Goal: Task Accomplishment & Management: Complete application form

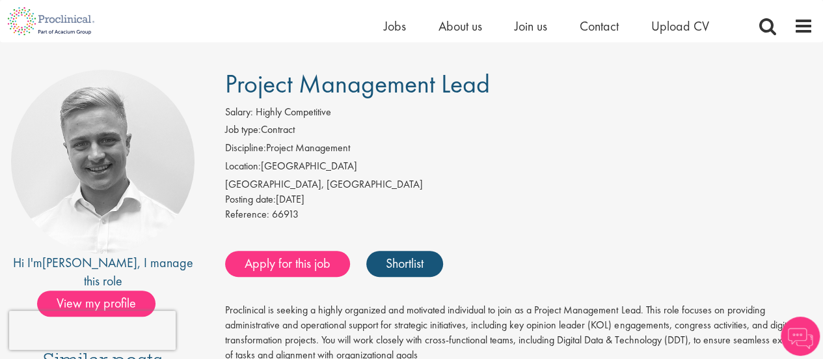
scroll to position [76, 0]
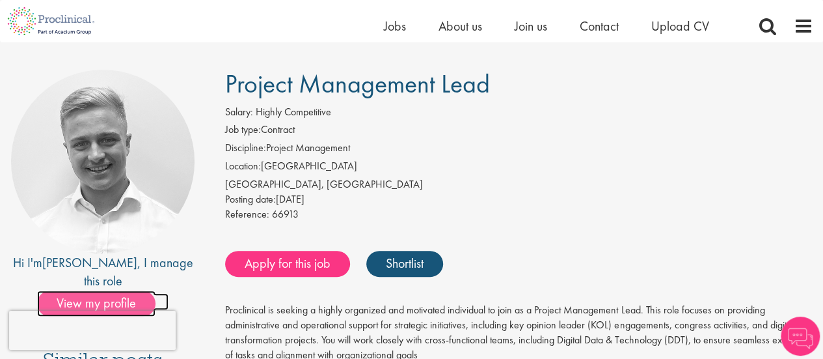
click at [130, 290] on span "View my profile" at bounding box center [96, 303] width 118 height 26
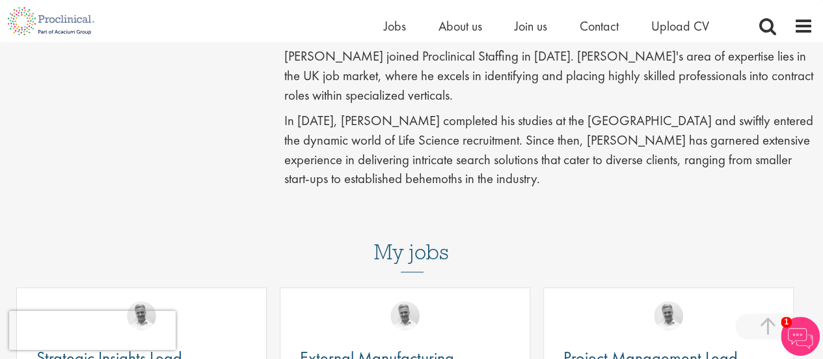
scroll to position [355, 0]
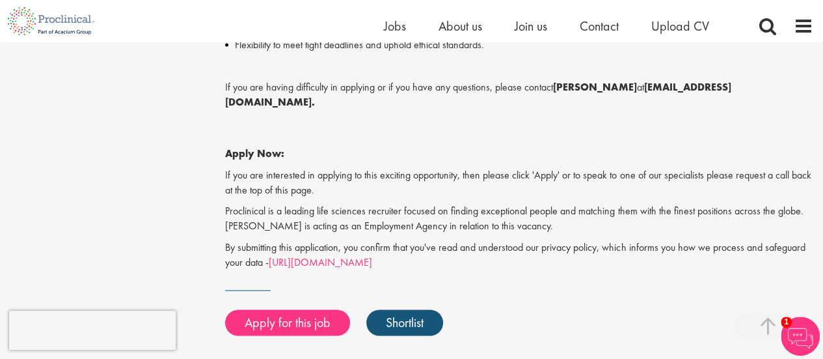
scroll to position [941, 0]
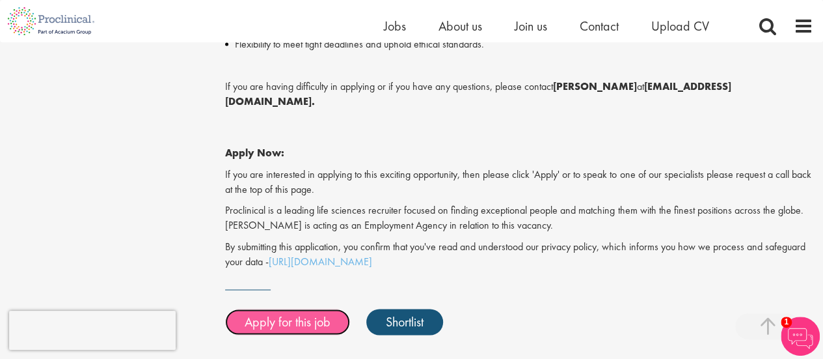
click at [288, 309] on link "Apply for this job" at bounding box center [287, 322] width 125 height 26
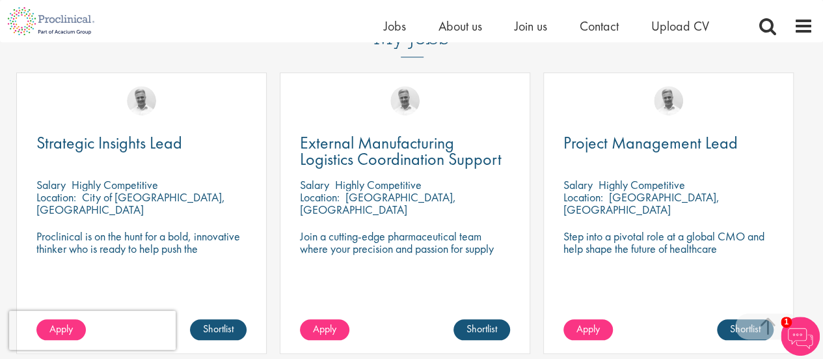
scroll to position [568, 0]
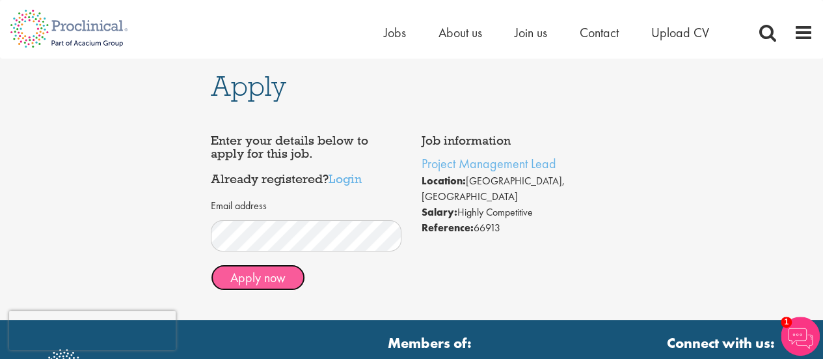
click at [281, 272] on button "Apply now" at bounding box center [258, 277] width 94 height 26
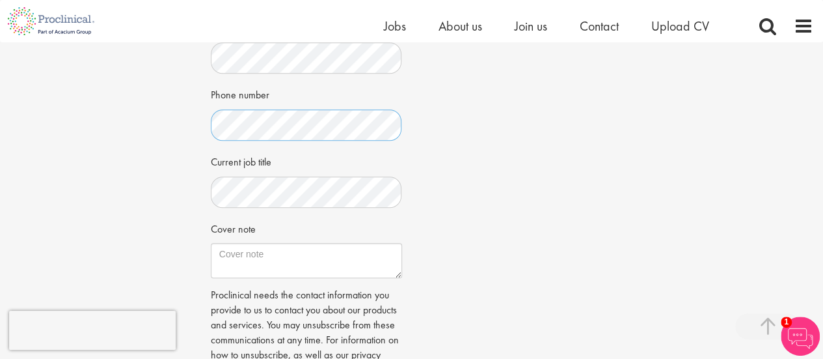
scroll to position [337, 0]
click at [320, 164] on div "Current job title" at bounding box center [306, 178] width 191 height 57
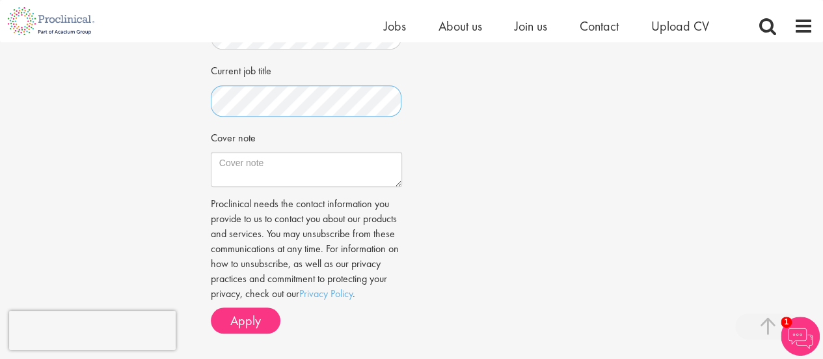
scroll to position [428, 0]
click at [320, 165] on textarea "Cover note" at bounding box center [306, 168] width 191 height 35
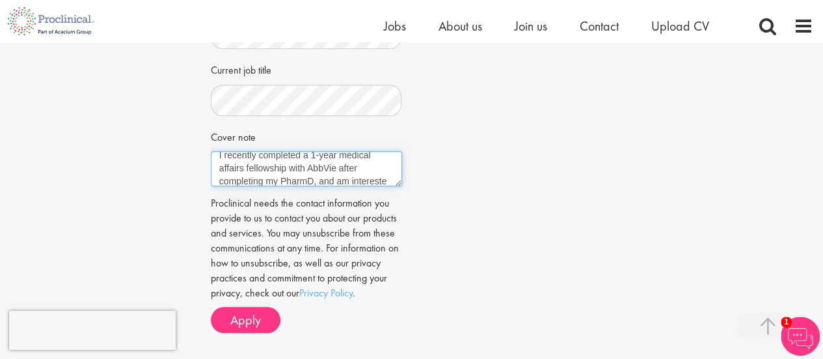
scroll to position [20, 0]
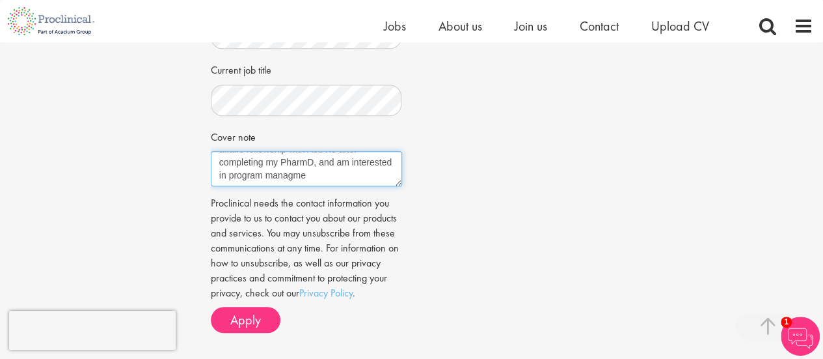
drag, startPoint x: 320, startPoint y: 167, endPoint x: 374, endPoint y: 184, distance: 56.4
click at [374, 184] on textarea "I recently completed a 1-year medical affairs fellowship with AbbVie after comp…" at bounding box center [306, 168] width 191 height 35
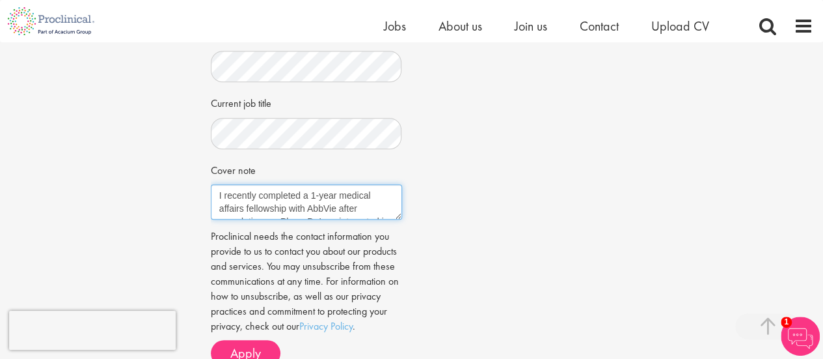
scroll to position [400, 0]
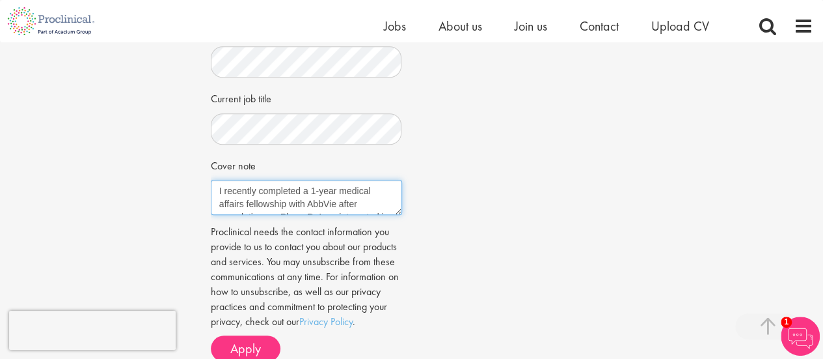
drag, startPoint x: 306, startPoint y: 189, endPoint x: 338, endPoint y: 196, distance: 33.2
click at [338, 196] on textarea "I recently completed a 1-year medical affairs fellowship with AbbVie after comp…" at bounding box center [306, 197] width 191 height 35
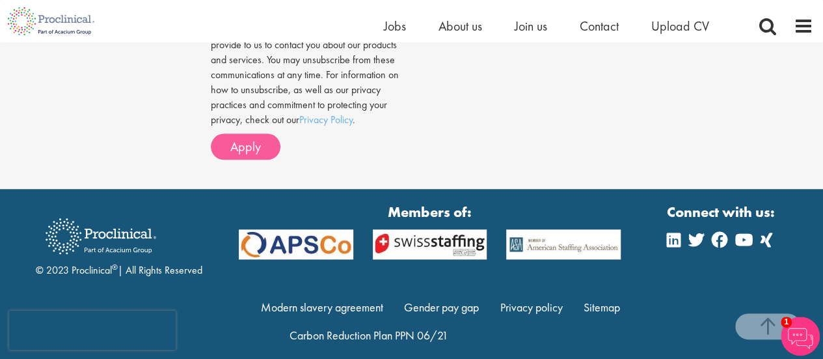
scroll to position [610, 0]
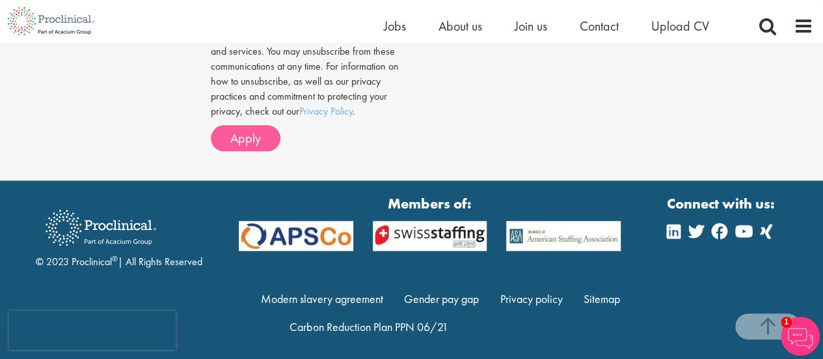
type textarea "I recently completed a medical affairs fellowship with AbbVie after completing …"
click at [242, 130] on span "Apply" at bounding box center [245, 138] width 31 height 17
